Goal: Find specific page/section

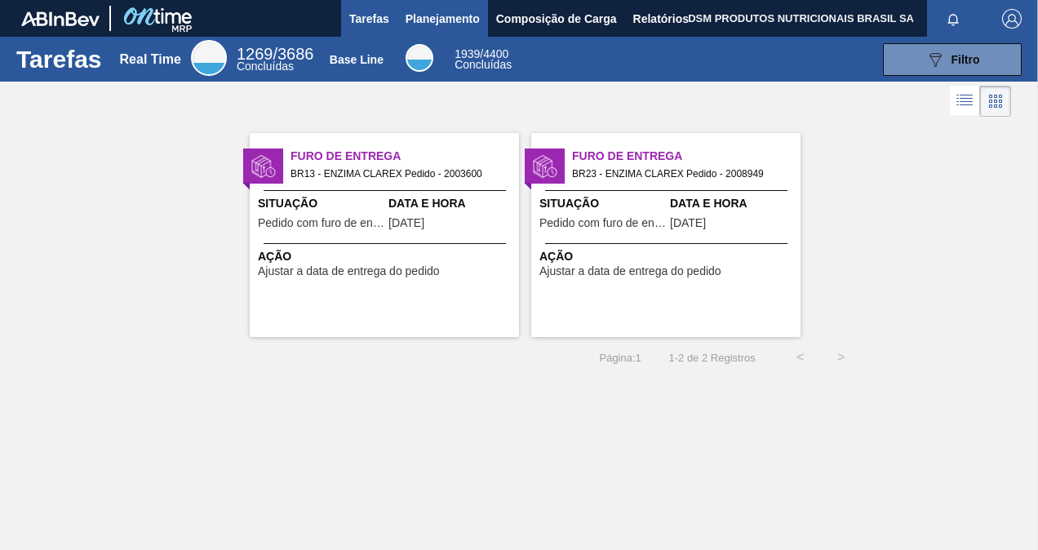
click at [464, 15] on span "Planejamento" at bounding box center [443, 19] width 74 height 20
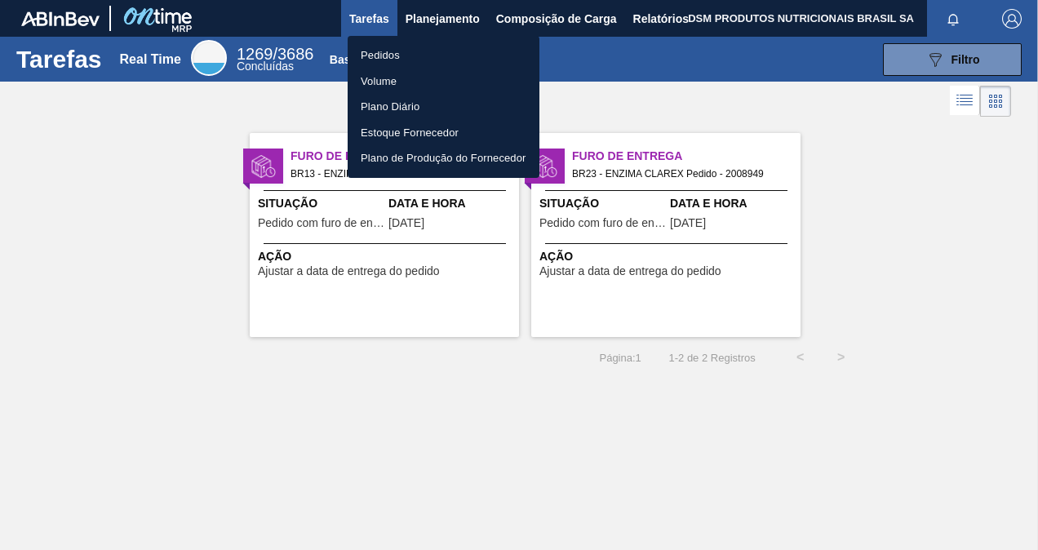
click at [437, 48] on li "Pedidos" at bounding box center [444, 55] width 192 height 26
